Goal: Contribute content: Add original content to the website for others to see

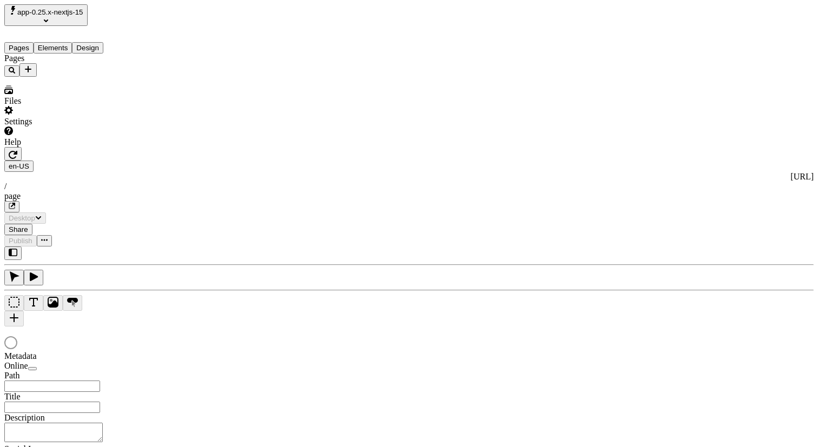
type input "/page"
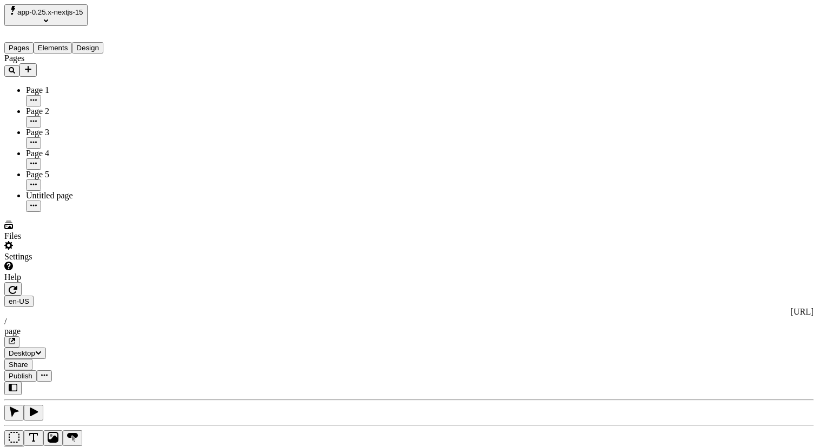
type input "80"
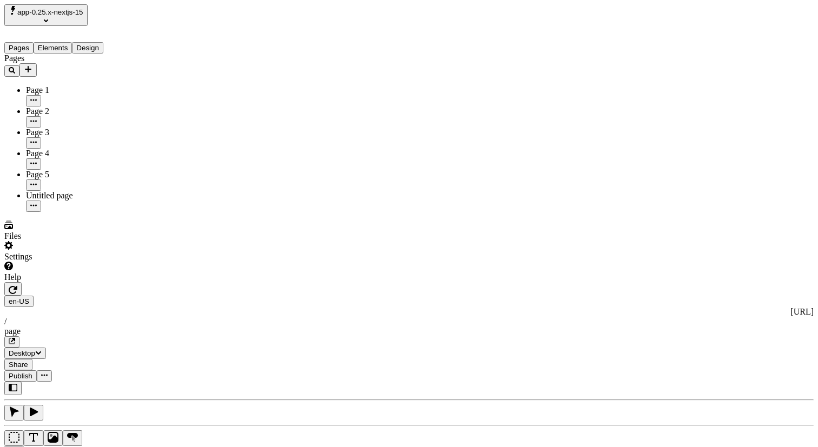
click at [17, 286] on icon "button" at bounding box center [13, 290] width 9 height 9
type input "210"
click at [17, 286] on icon "button" at bounding box center [13, 290] width 9 height 9
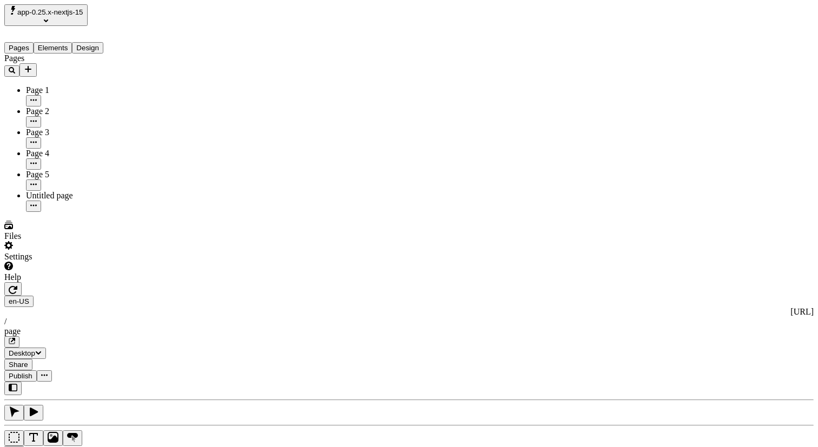
type input "110"
click at [22, 282] on button "button" at bounding box center [12, 289] width 17 height 14
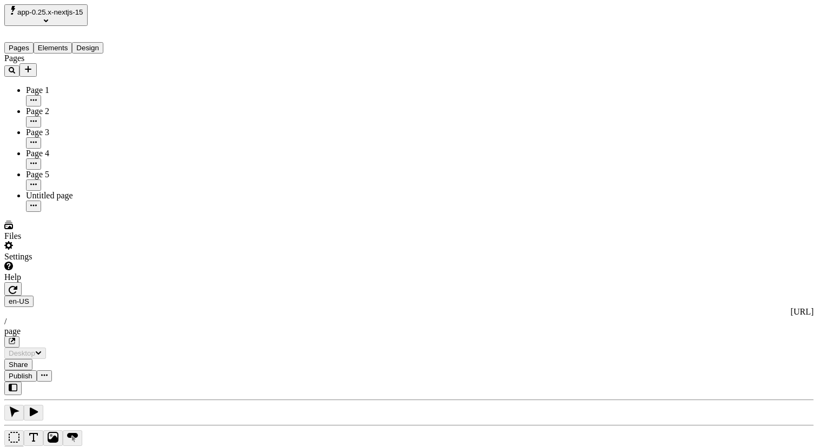
click at [22, 282] on button "button" at bounding box center [12, 289] width 17 height 14
click at [57, 170] on div "Page 5" at bounding box center [80, 180] width 108 height 21
click at [17, 286] on icon "button" at bounding box center [13, 290] width 9 height 8
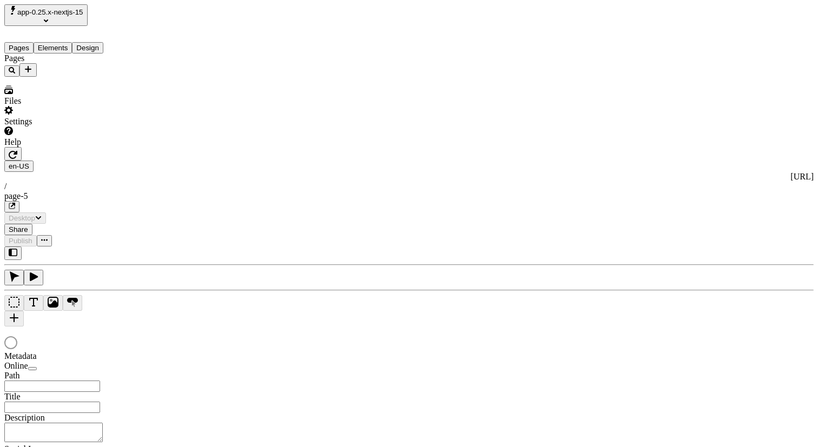
type input "/page-5"
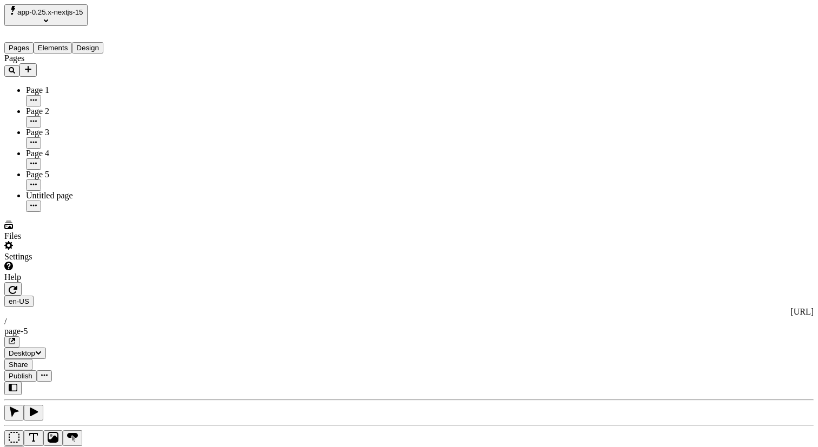
type input "18"
type input "1.5"
type textarea "Holisticly provide access to ethical scrums. Efficiently whiteboard elastic int…"
type input "115"
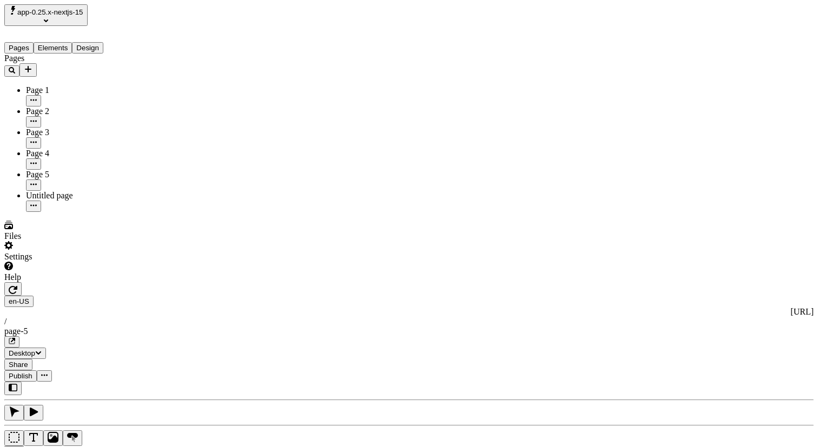
click at [83, 16] on span "app-0.25.x-nextjs-15" at bounding box center [50, 12] width 66 height 8
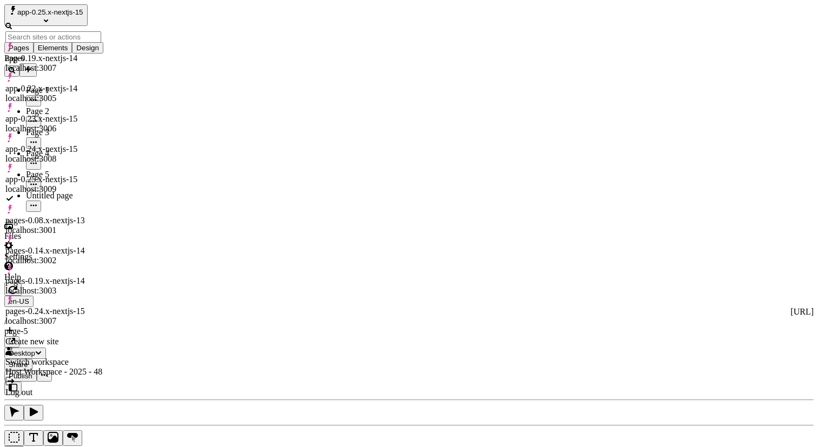
click at [102, 144] on div "app-0.24.x-nextjs-15 localhost:3008" at bounding box center [53, 153] width 97 height 19
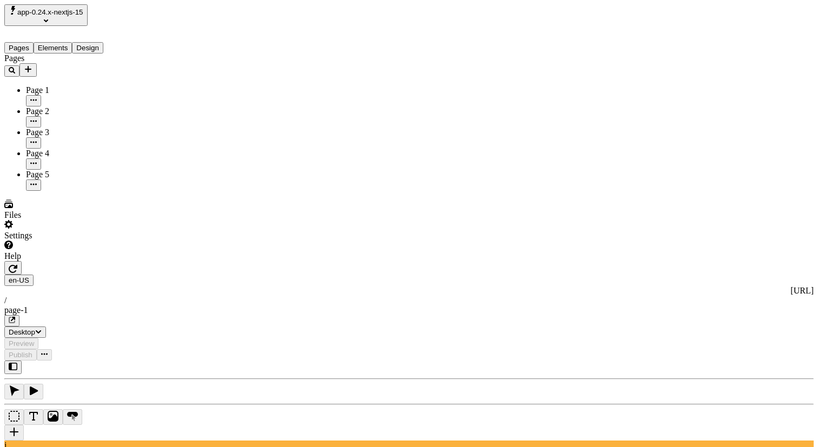
click at [83, 16] on span "app-0.24.x-nextjs-15" at bounding box center [50, 12] width 66 height 8
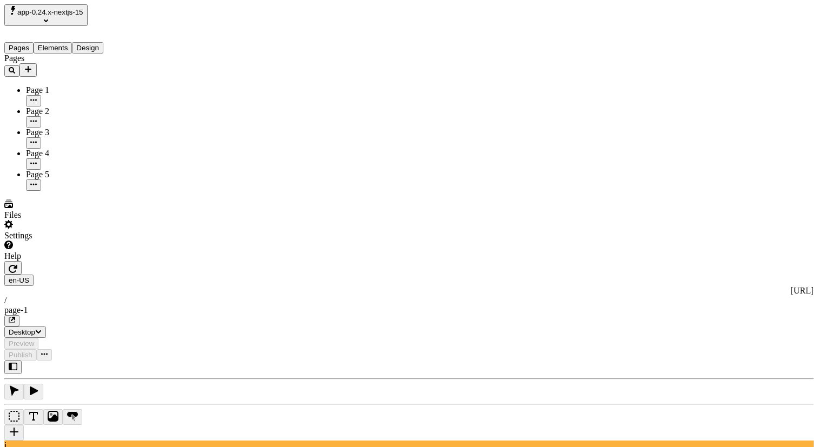
click at [17, 264] on icon "button" at bounding box center [13, 268] width 9 height 9
type input "18"
type input "1.5"
type textarea "Energistically benchmark agile ROI, then fungibly repurpose ethical manufacture…"
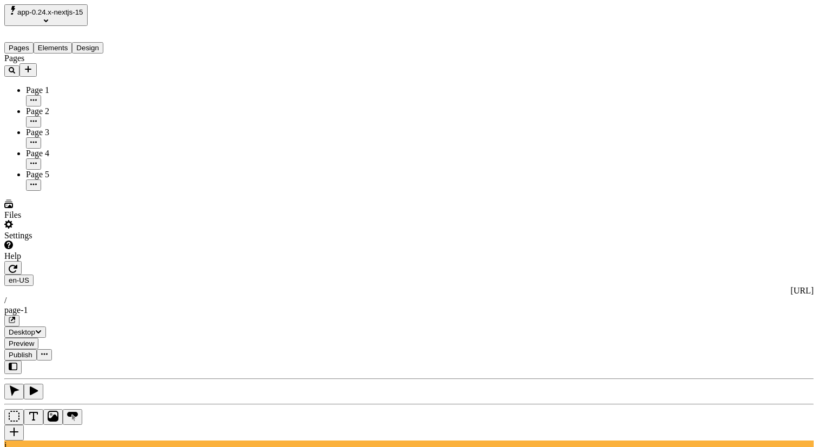
click at [88, 17] on button "app-0.24.x-nextjs-15" at bounding box center [45, 15] width 83 height 22
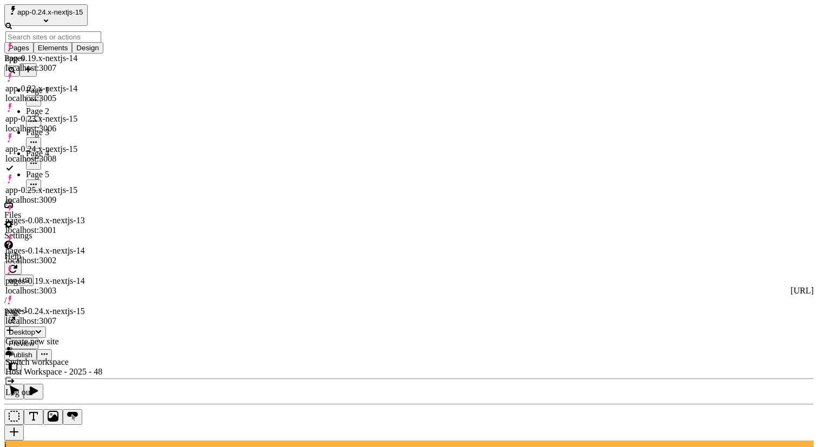
click at [102, 114] on div "app-0.23.x-nextjs-15 localhost:3006" at bounding box center [53, 123] width 97 height 19
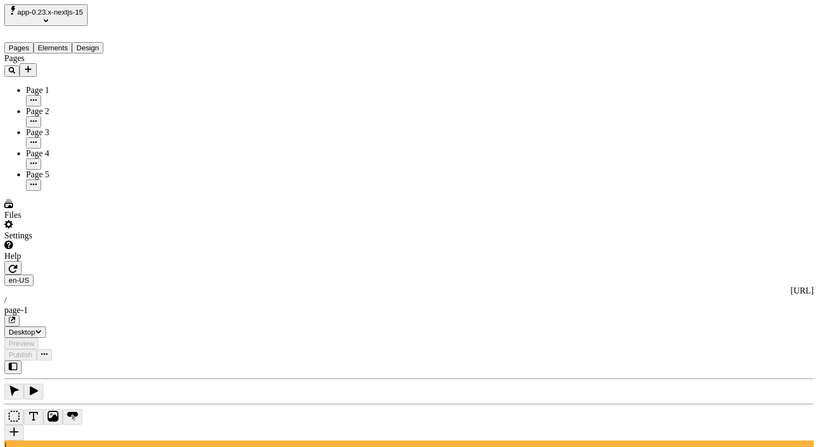
click at [17, 264] on icon "button" at bounding box center [13, 268] width 9 height 9
type input "18"
type input "1.5"
type textarea "Phosfluorescently optimize e-business clouds, to conveniently cloudify principl…"
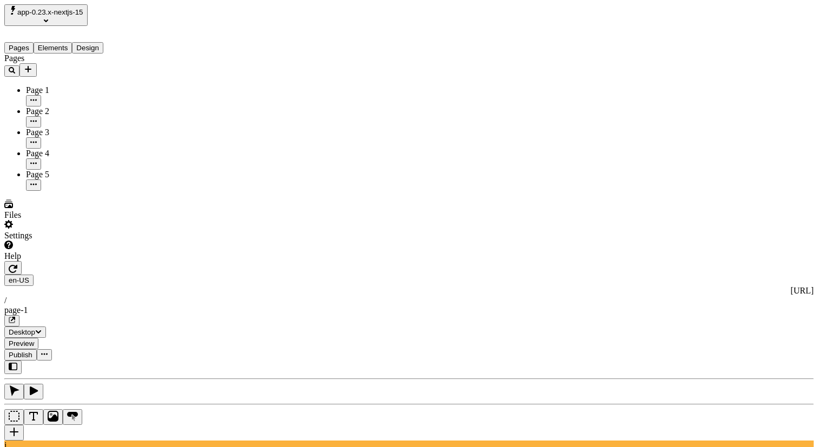
click at [83, 12] on span "app-0.23.x-nextjs-15" at bounding box center [50, 12] width 66 height 8
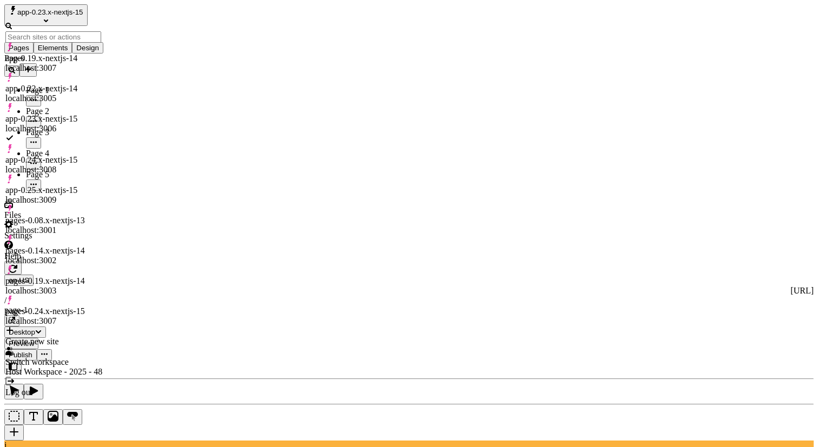
click at [102, 155] on div "app-0.24.x-nextjs-15 localhost:3008" at bounding box center [53, 164] width 97 height 19
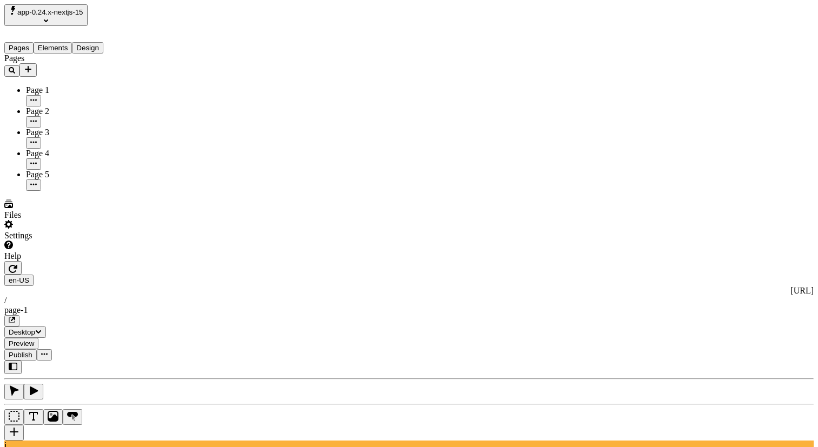
click at [72, 26] on div "Pages Elements Design" at bounding box center [69, 40] width 130 height 28
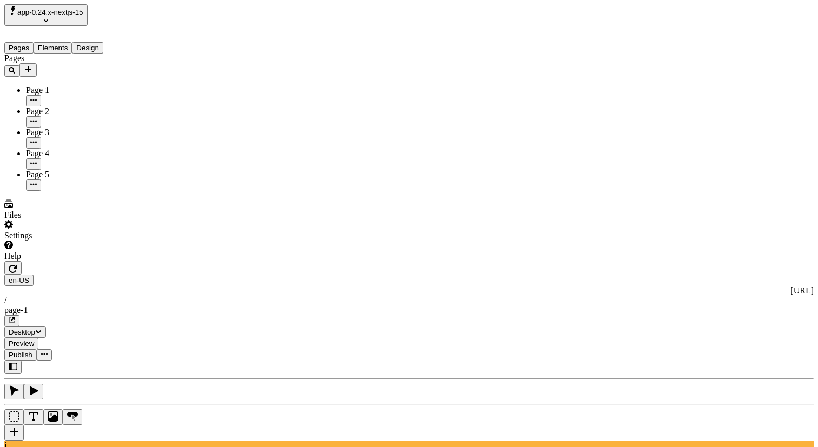
click at [48, 18] on icon "Select site" at bounding box center [46, 20] width 4 height 4
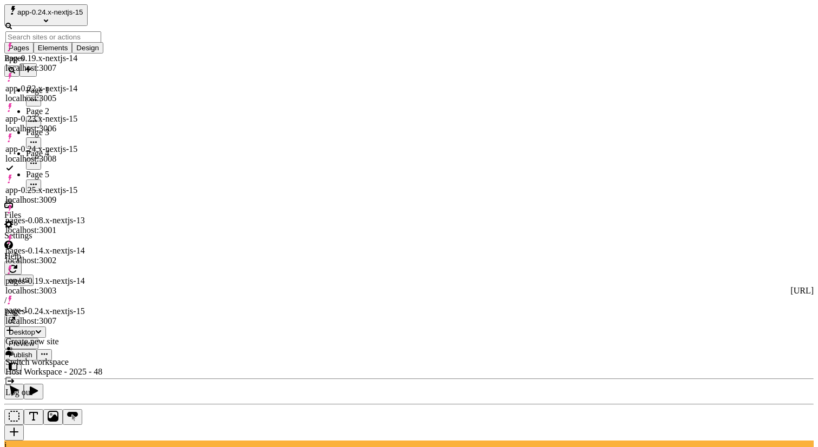
click at [87, 307] on div "pages-0.24.x-nextjs-15" at bounding box center [53, 312] width 97 height 10
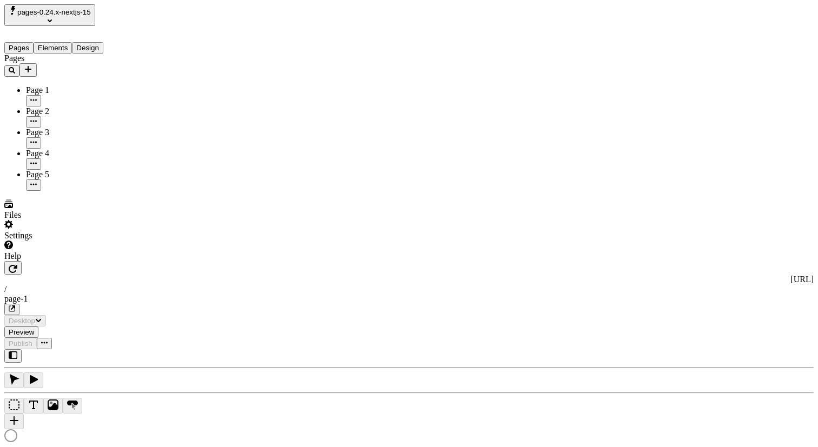
type input "/page-1"
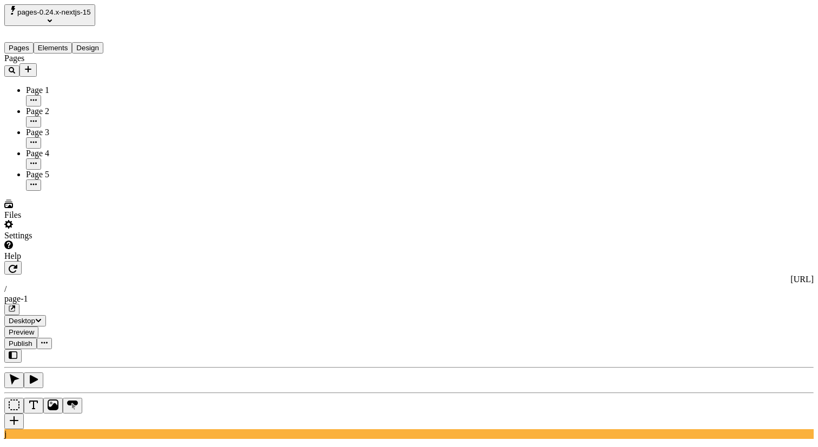
click at [17, 265] on icon "button" at bounding box center [13, 269] width 9 height 8
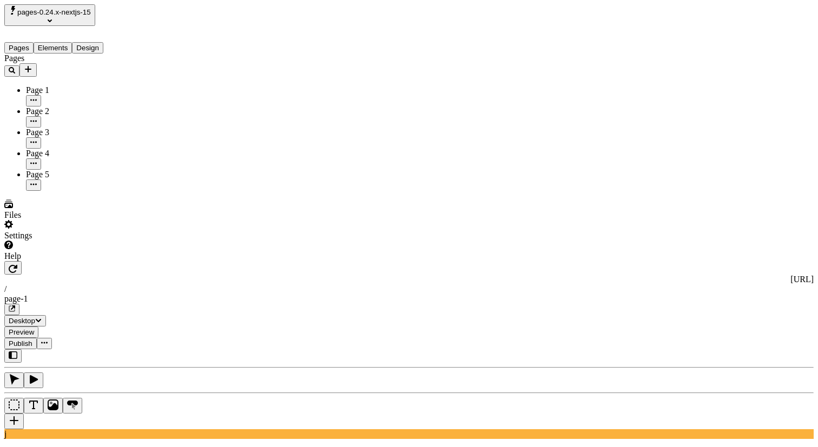
click at [22, 261] on button "button" at bounding box center [12, 268] width 17 height 14
click at [17, 264] on icon "button" at bounding box center [13, 268] width 9 height 9
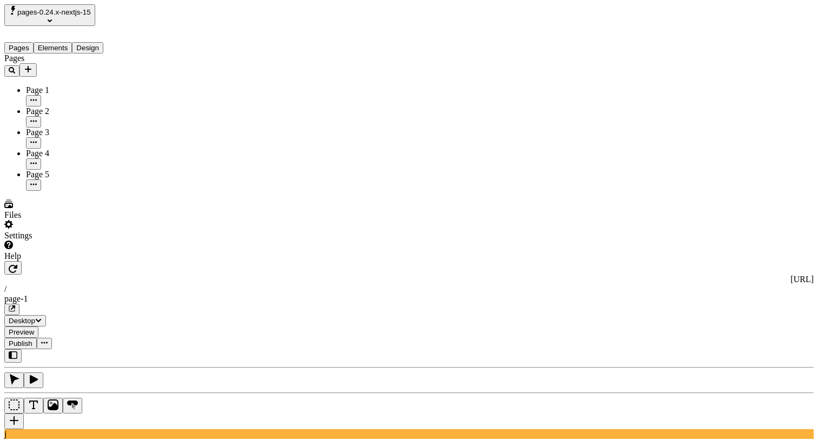
click at [164, 261] on div "http://localhost:3007 / page-1 Desktop Preview Publish" at bounding box center [408, 305] width 809 height 88
click at [17, 264] on icon "button" at bounding box center [13, 268] width 9 height 9
click at [22, 261] on button "button" at bounding box center [12, 268] width 17 height 14
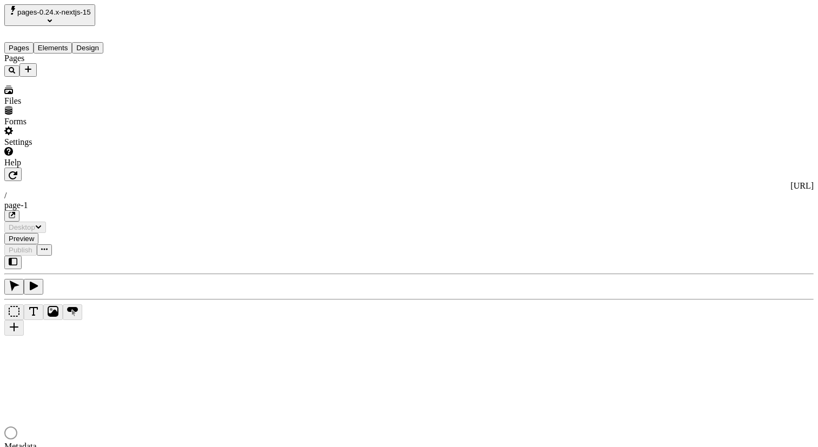
type input "/page-1"
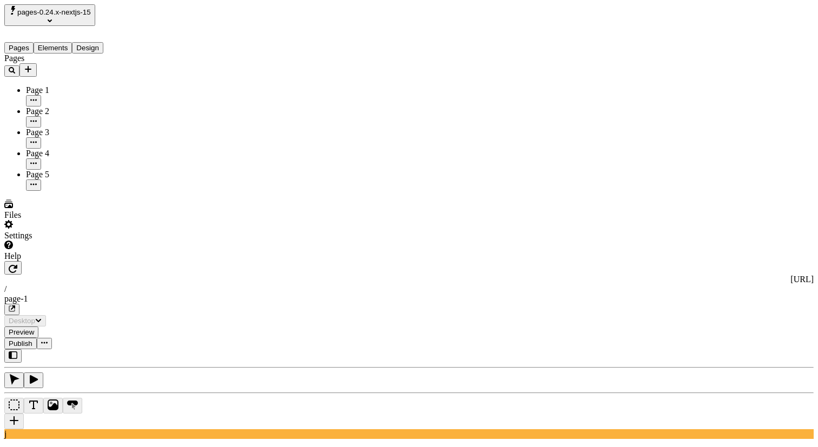
click at [17, 265] on icon "button" at bounding box center [13, 269] width 9 height 8
click at [167, 261] on div "http://localhost:3007 / page-1 Desktop Preview Publish" at bounding box center [408, 305] width 809 height 88
click at [22, 261] on button "button" at bounding box center [12, 268] width 17 height 14
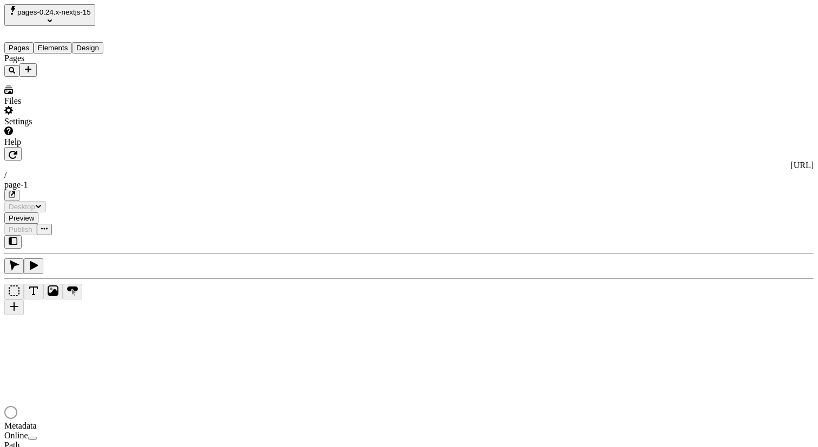
type input "/page-1"
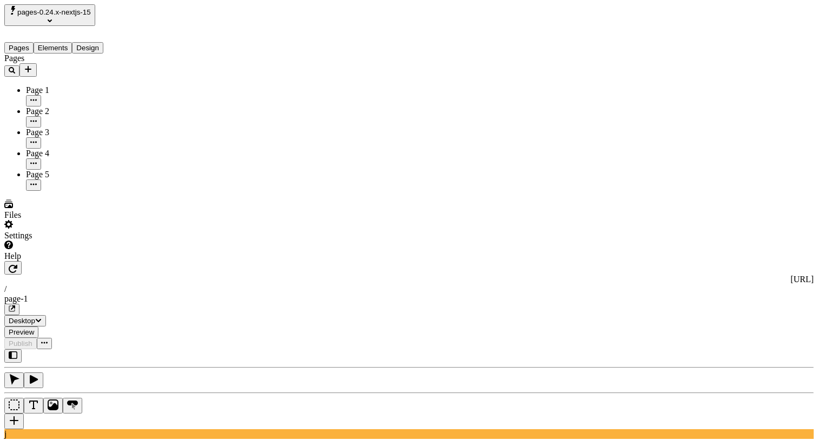
click at [17, 264] on icon "button" at bounding box center [13, 268] width 9 height 9
